Goal: Find contact information: Find contact information

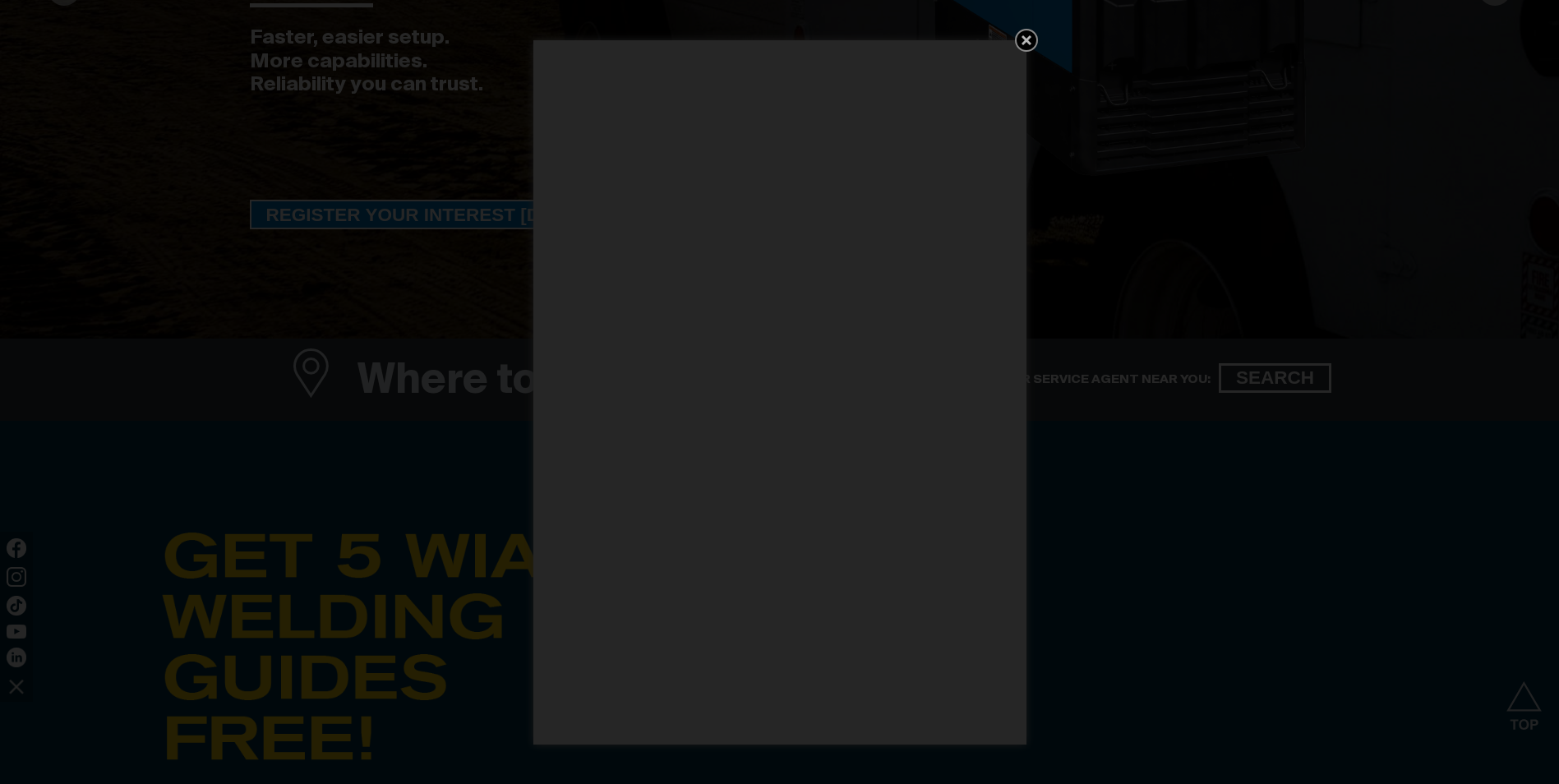
scroll to position [493, 0]
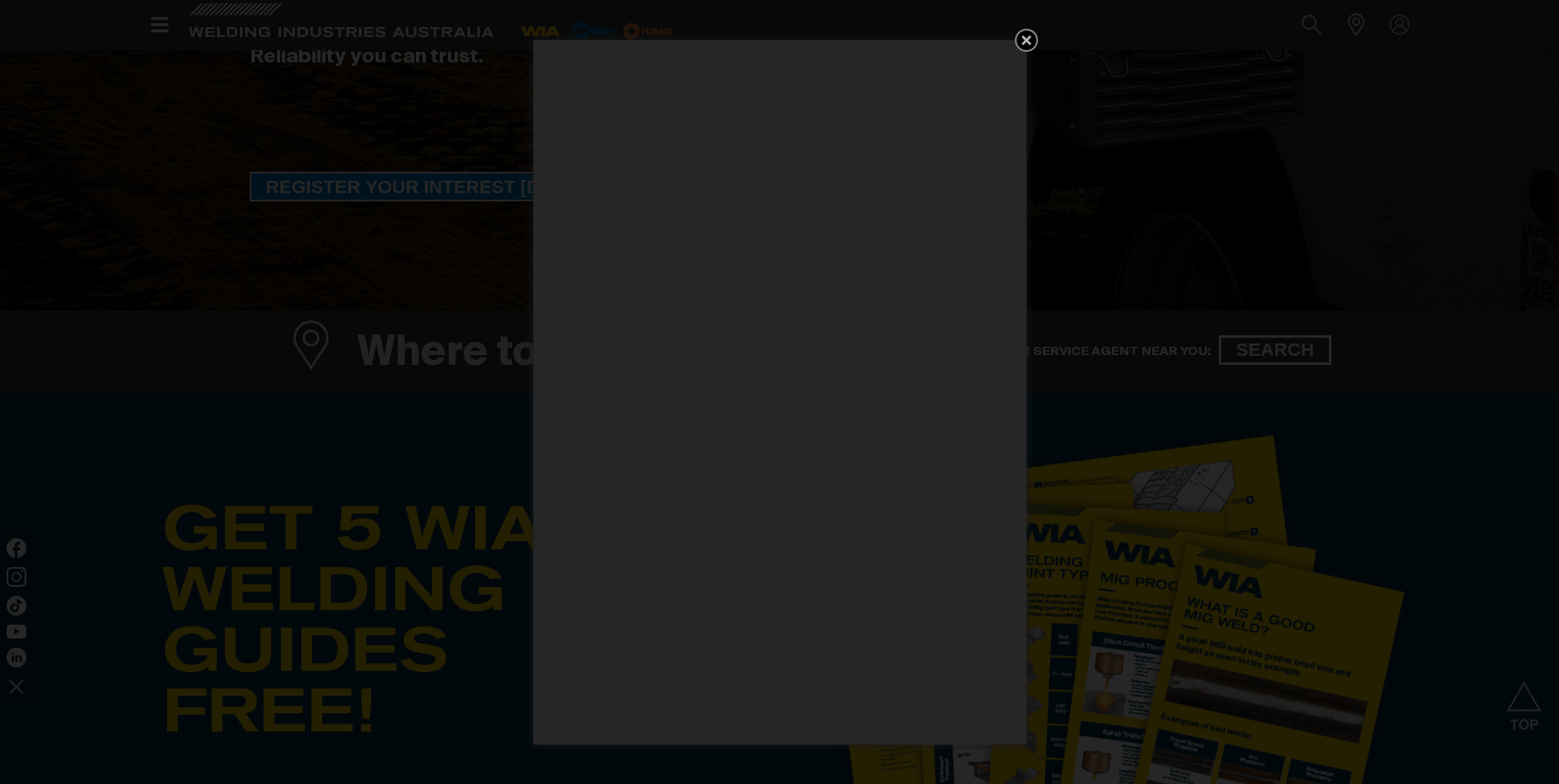
click at [1026, 45] on icon "Get 5 WIA Welding Guides Free!" at bounding box center [1027, 41] width 20 height 20
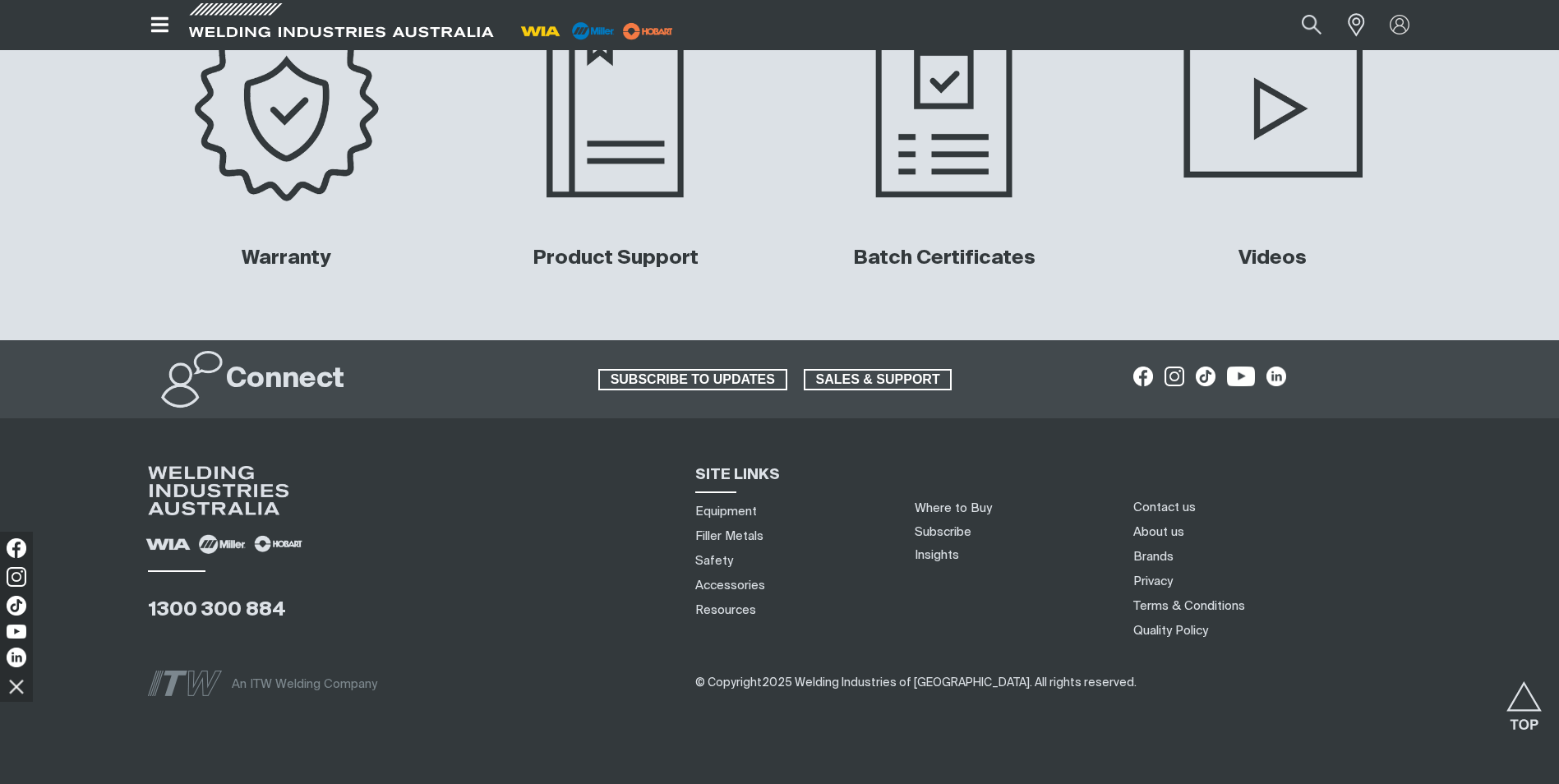
scroll to position [7770, 0]
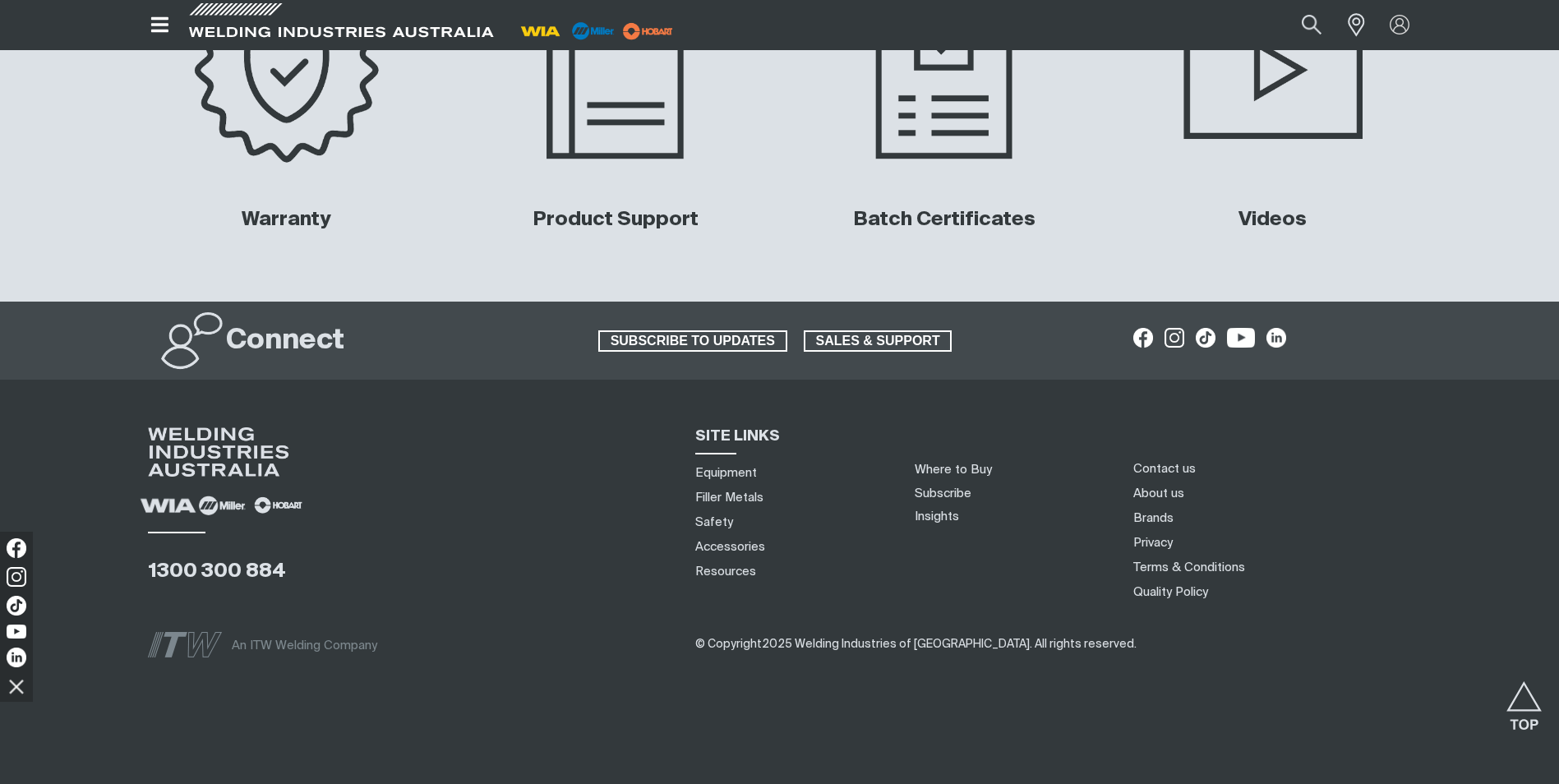
click at [162, 507] on img at bounding box center [168, 505] width 72 height 36
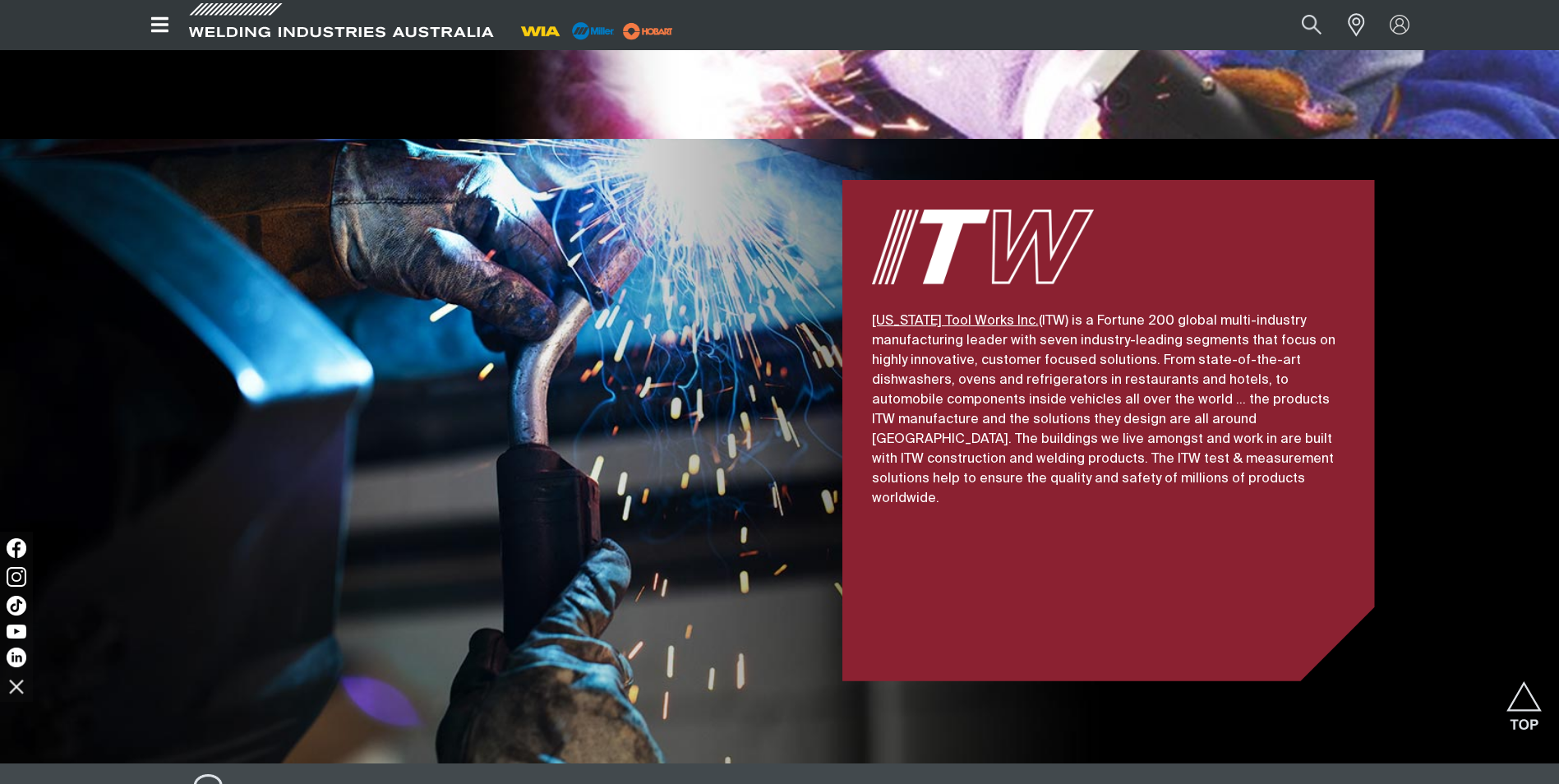
scroll to position [3875, 0]
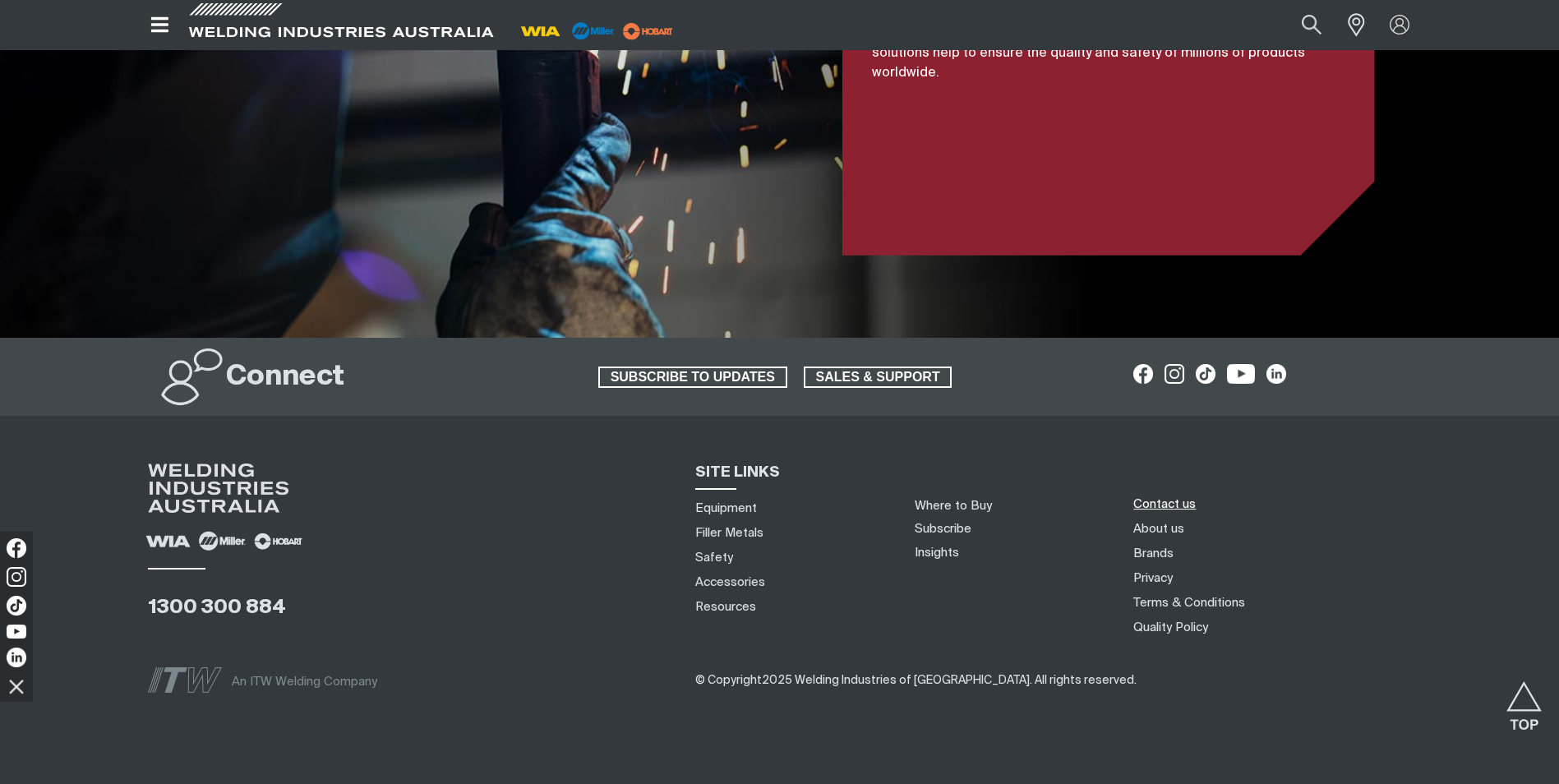
click at [1176, 496] on link "Contact us" at bounding box center [1164, 504] width 62 height 17
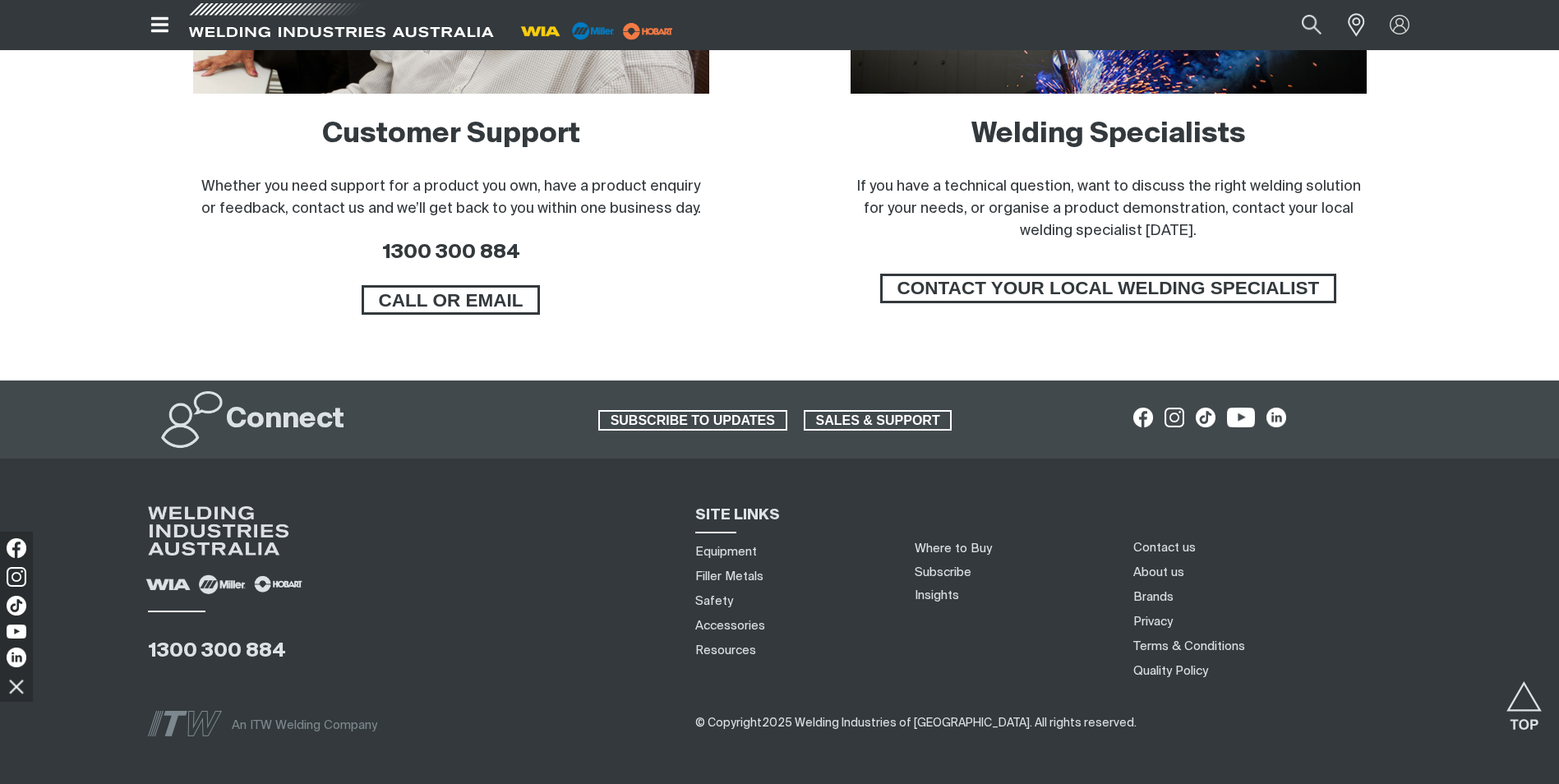
scroll to position [1193, 0]
